Goal: Communication & Community: Answer question/provide support

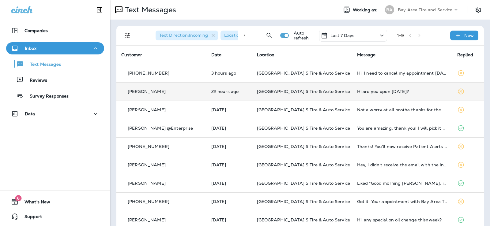
click at [357, 92] on div "Hi are you open [DATE]?" at bounding box center [402, 91] width 90 height 5
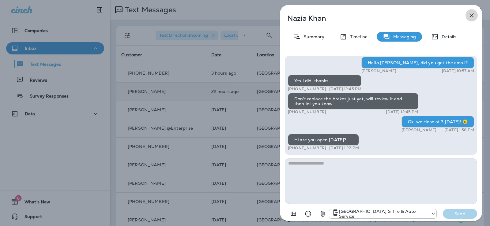
click at [471, 15] on icon "button" at bounding box center [471, 15] width 7 height 7
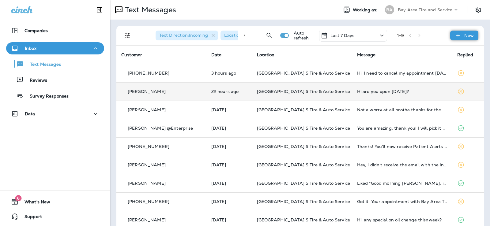
click at [466, 32] on div "New" at bounding box center [464, 36] width 28 height 10
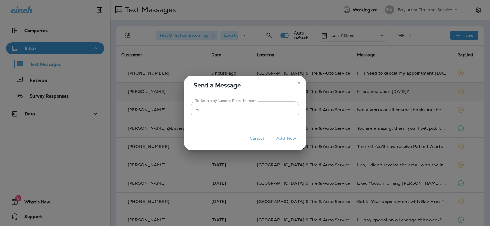
click at [220, 110] on input "To: Search by Name or Phone Number" at bounding box center [250, 109] width 97 height 16
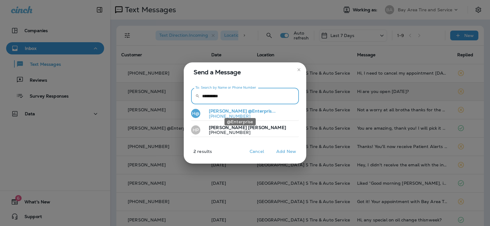
type input "**********"
click at [248, 111] on span "@Enterpris..." at bounding box center [262, 111] width 28 height 6
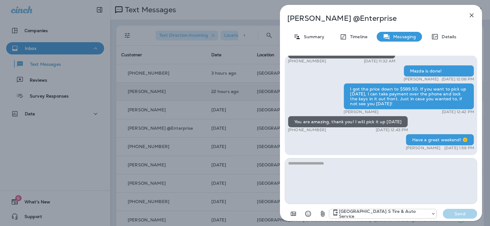
click at [296, 162] on textarea at bounding box center [381, 181] width 192 height 46
type textarea "**********"
click at [462, 214] on p "Send" at bounding box center [460, 214] width 26 height 6
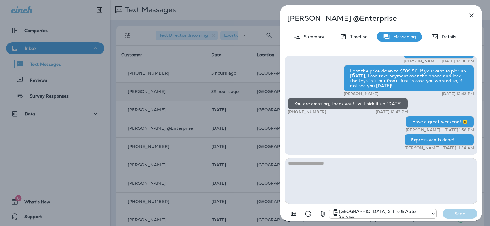
click at [1, 180] on div "[PERSON_NAME] @Enterprise Summary Timeline Messaging Details Ford is ready! [PE…" at bounding box center [245, 113] width 490 height 226
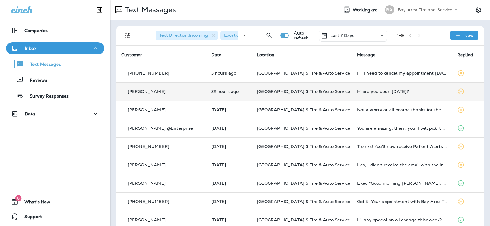
click at [359, 91] on div "Hi are you open [DATE]?" at bounding box center [402, 91] width 90 height 5
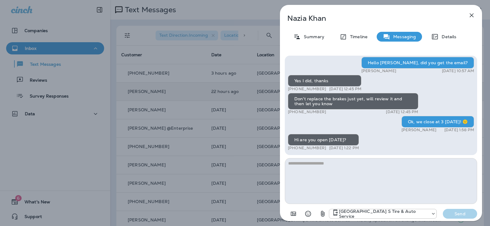
click at [473, 17] on icon "button" at bounding box center [471, 15] width 7 height 7
